Goal: Information Seeking & Learning: Understand process/instructions

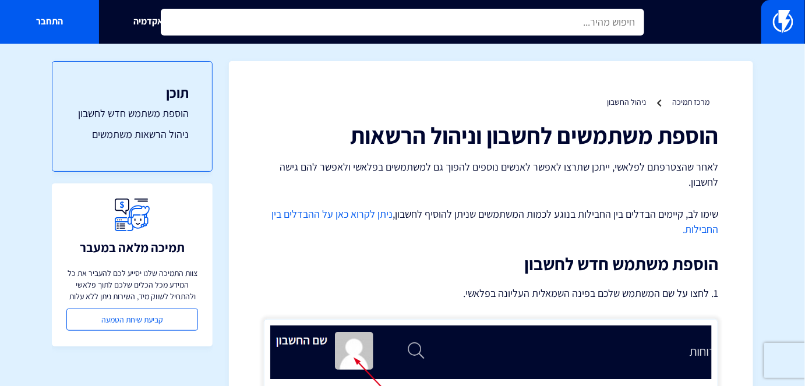
click at [545, 31] on input "text" at bounding box center [402, 22] width 483 height 27
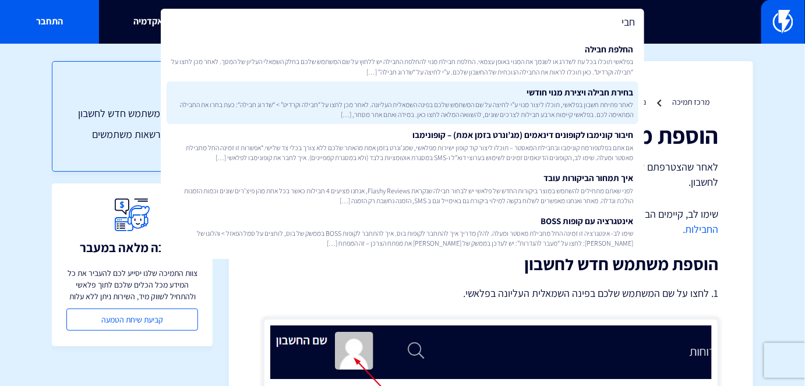
type input "חבי"
click at [569, 98] on link "בחירת חבילה ויצירת מנוי חודשי לאחר פתיחת חשבון בפלאשי, תוכלו ליצור מנוי ע”י לחי…" at bounding box center [402, 103] width 471 height 43
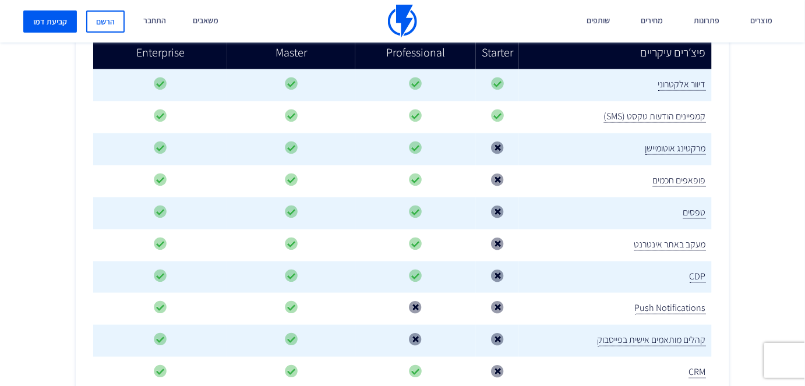
scroll to position [424, 0]
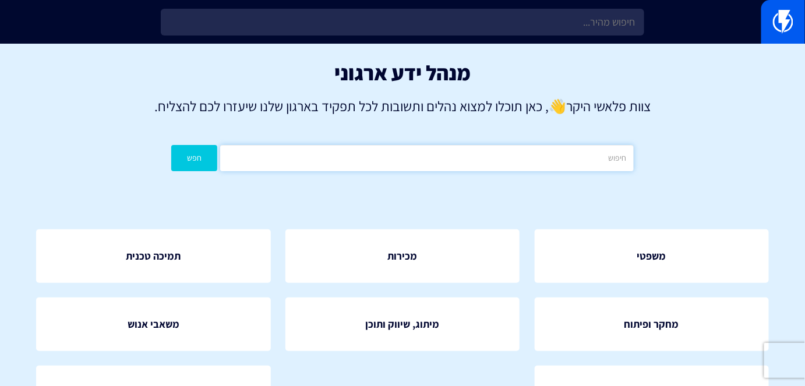
click at [570, 160] on input "text" at bounding box center [426, 158] width 413 height 26
type input "המתנה"
click at [171, 145] on button "חפש" at bounding box center [194, 158] width 46 height 26
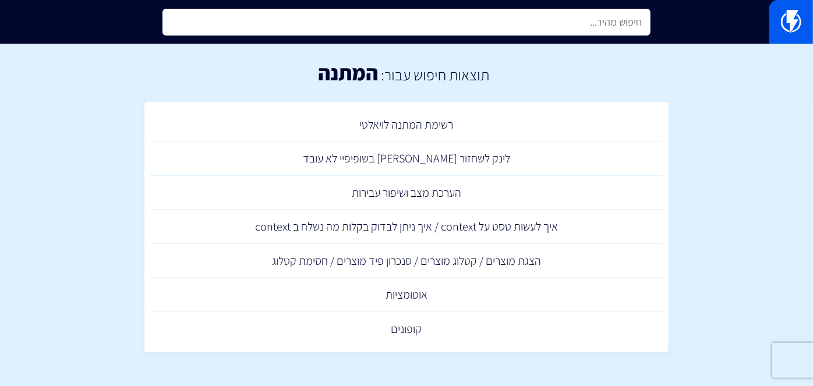
click at [520, 27] on input "text" at bounding box center [407, 22] width 488 height 27
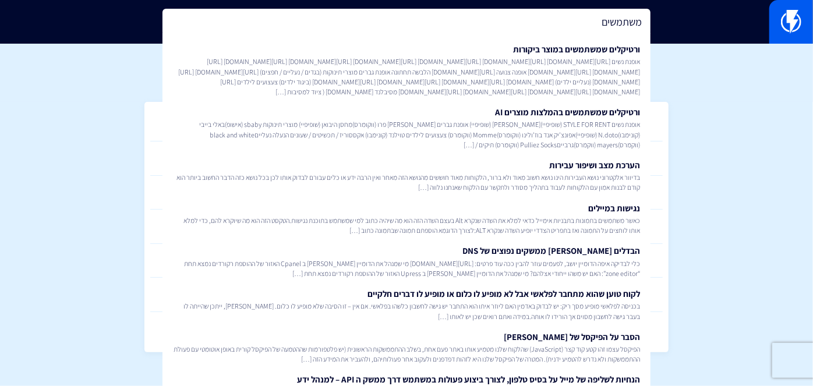
click at [617, 28] on input "משתמשים" at bounding box center [407, 22] width 488 height 27
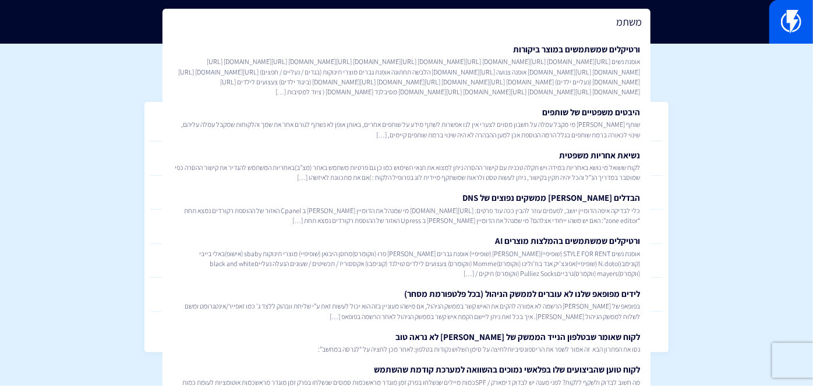
type input "משתמש"
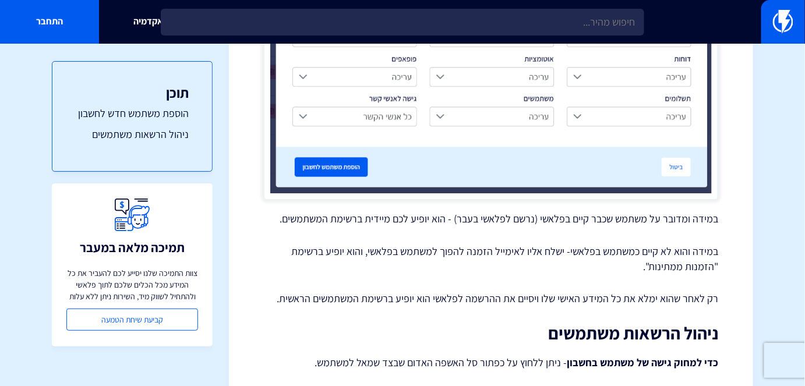
scroll to position [1371, 0]
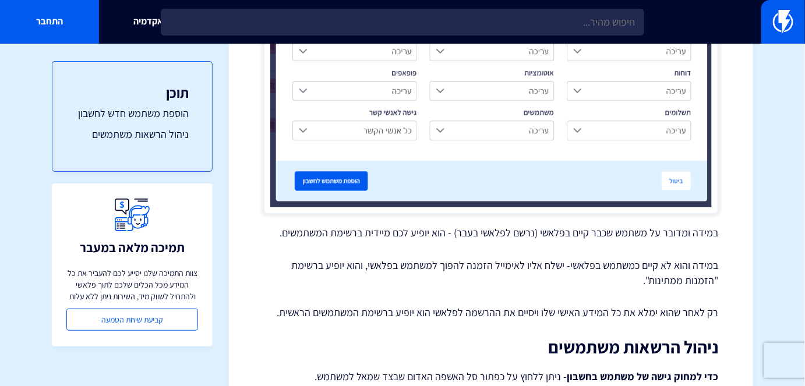
scroll to position [1271, 0]
click at [645, 232] on p "במידה ומדובר על משתמש שכבר קיים בפלאשי (נרשם לפלאשי בעבר) - הוא יופיע לכם מיידי…" at bounding box center [491, 232] width 454 height 15
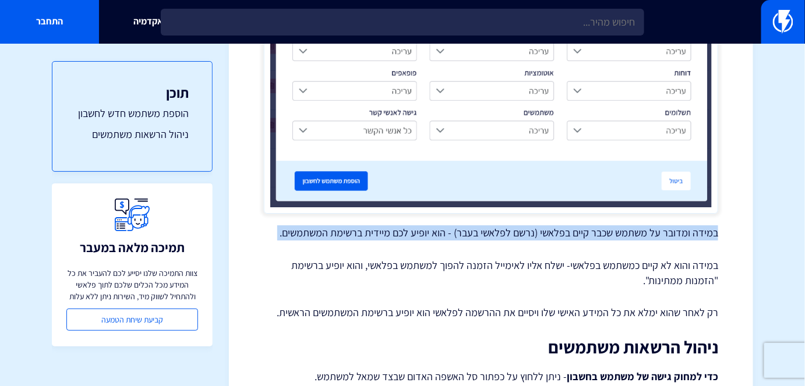
click at [645, 232] on p "במידה ומדובר על משתמש שכבר קיים בפלאשי (נרשם לפלאשי בעבר) - הוא יופיע לכם מיידי…" at bounding box center [491, 232] width 454 height 15
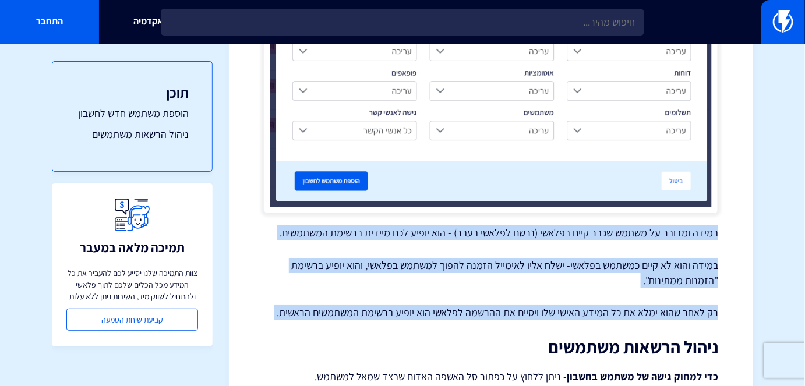
copy div "במידה ומדובר על משתמש שכבר קיים בפלאשי (נרשם לפלאשי בעבר) - הוא יופיע לכם מיידי…"
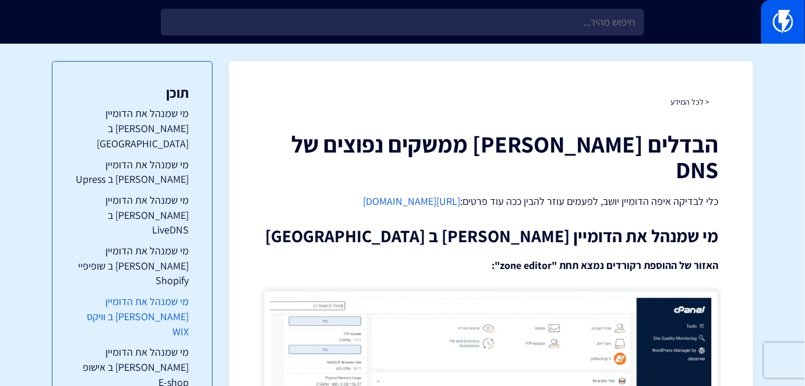
click at [164, 294] on link "מי שמנהל את הדומיין [PERSON_NAME] ב וויקס WIX" at bounding box center [132, 316] width 113 height 45
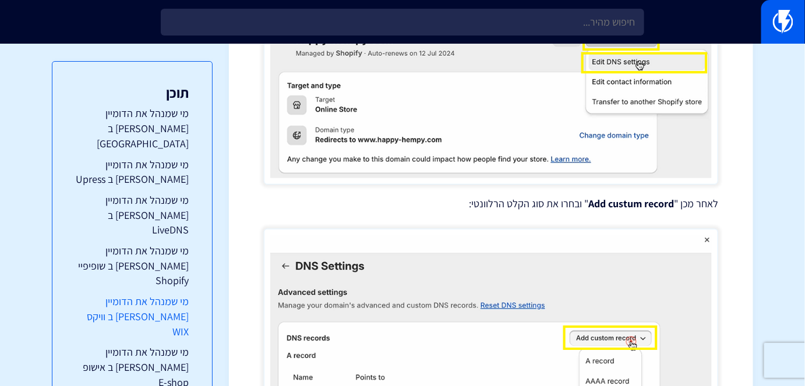
click at [164, 294] on link "מי שמנהל את הדומיין [PERSON_NAME] ב וויקס WIX" at bounding box center [132, 316] width 113 height 45
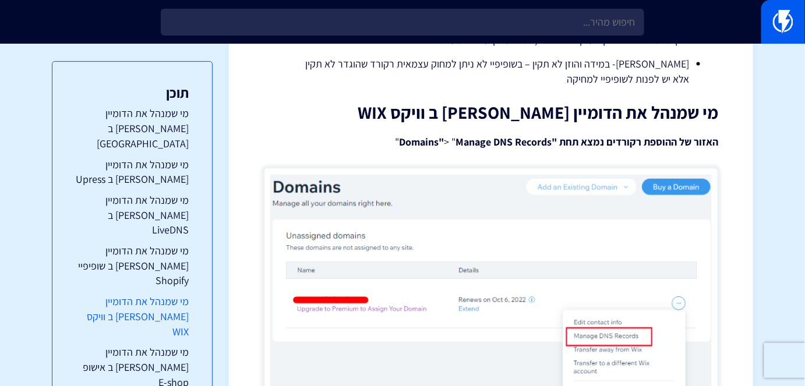
scroll to position [2122, 0]
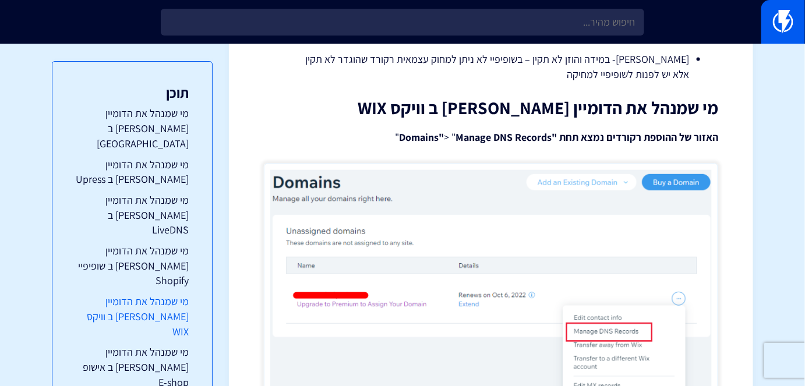
click at [164, 294] on link "מי שמנהל את הדומיין שלו ב וויקס WIX" at bounding box center [132, 316] width 113 height 45
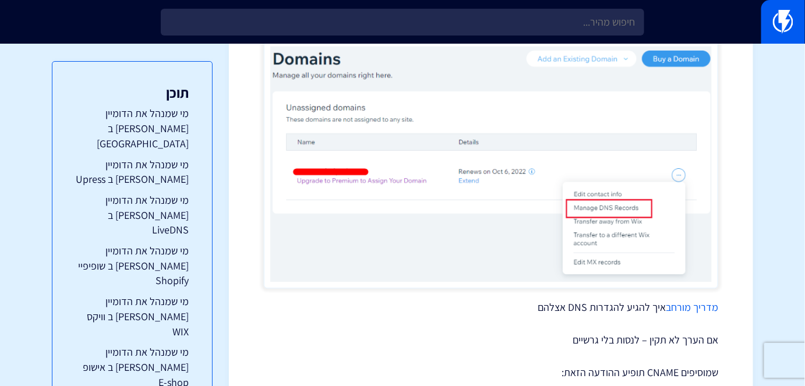
scroll to position [2228, 0]
